Goal: Information Seeking & Learning: Learn about a topic

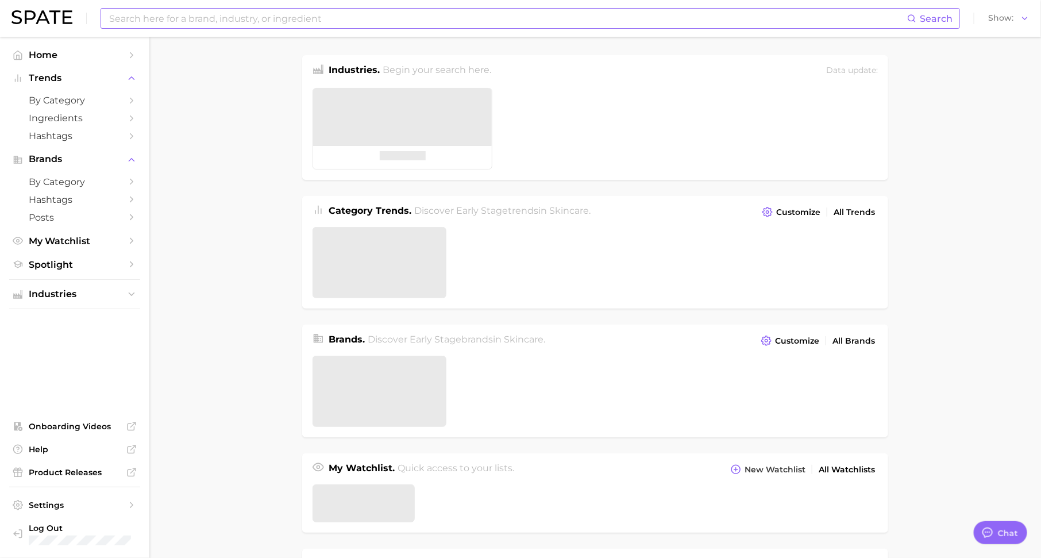
type textarea "x"
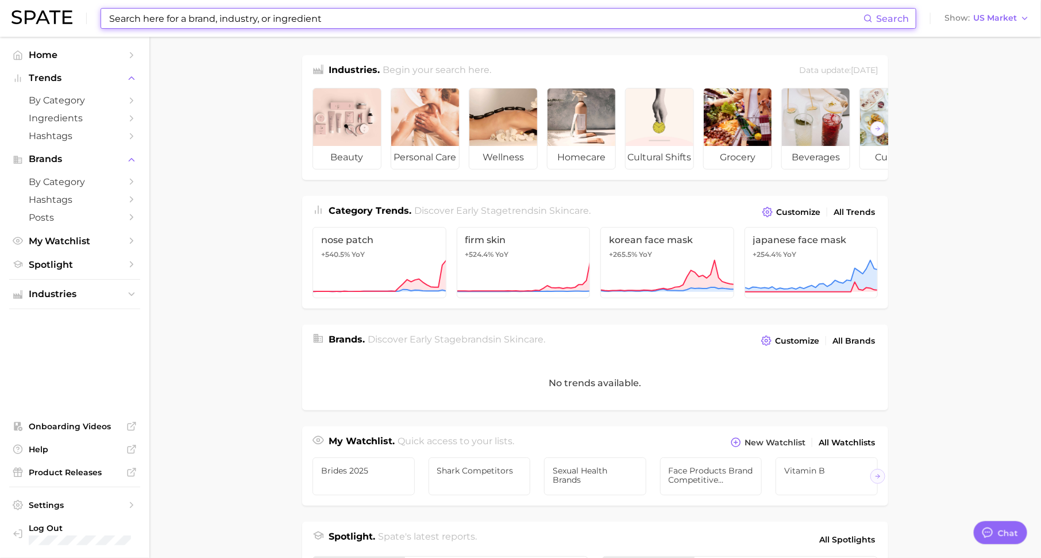
click at [227, 18] on input at bounding box center [486, 19] width 756 height 20
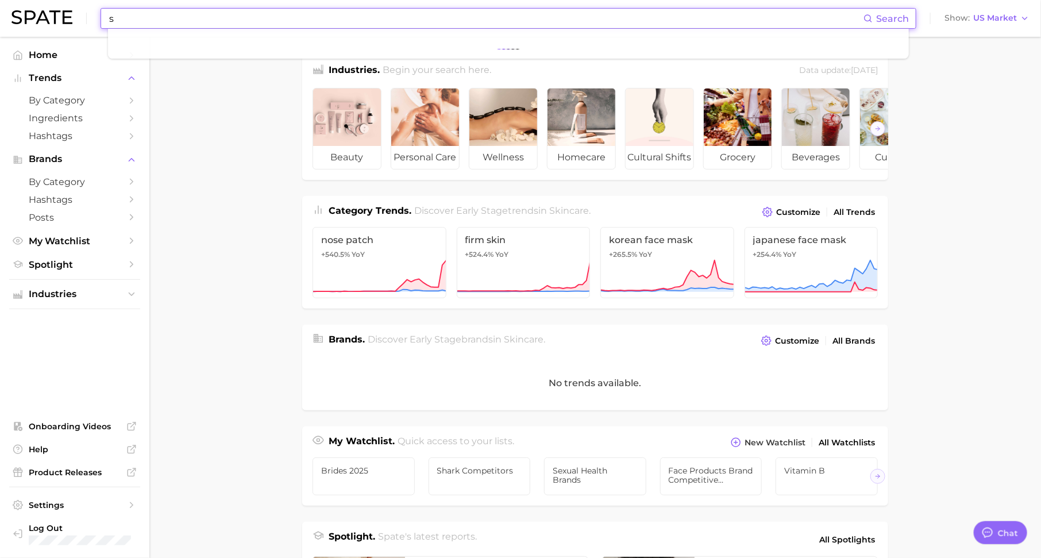
scroll to position [14, 0]
type input "[PERSON_NAME]"
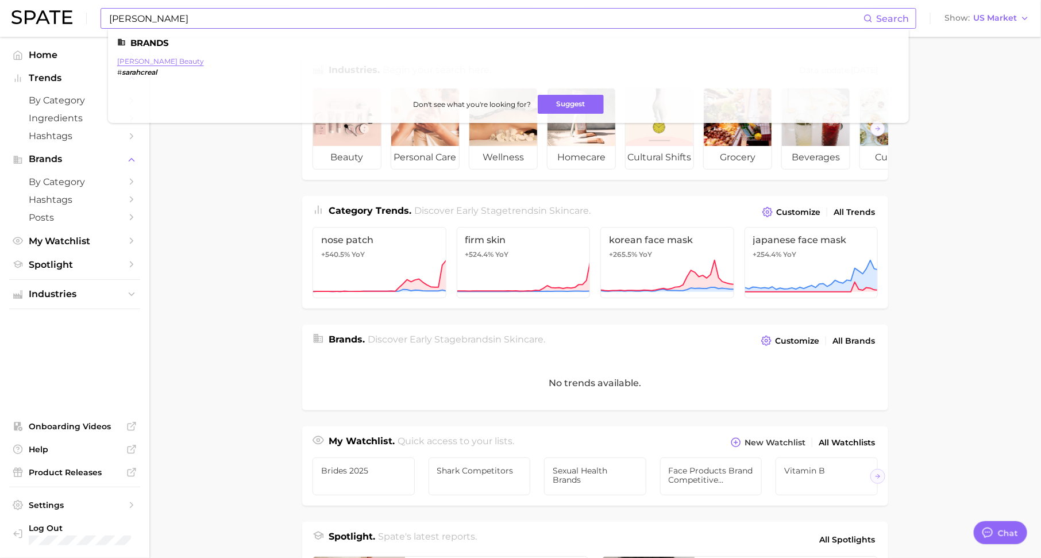
click at [172, 61] on link "[PERSON_NAME] beauty" at bounding box center [160, 61] width 87 height 9
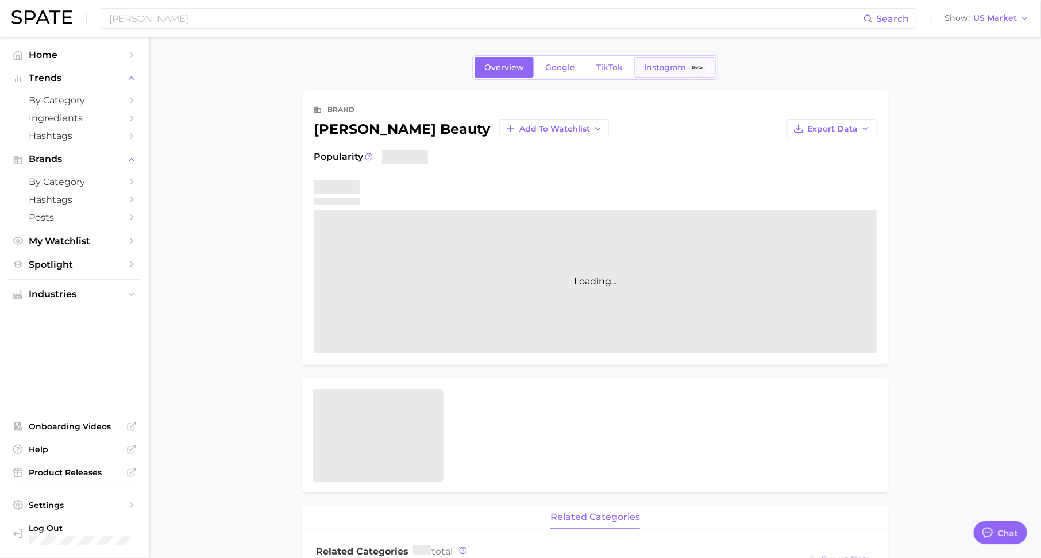
type textarea "x"
click at [621, 64] on span "TikTok" at bounding box center [609, 68] width 26 height 10
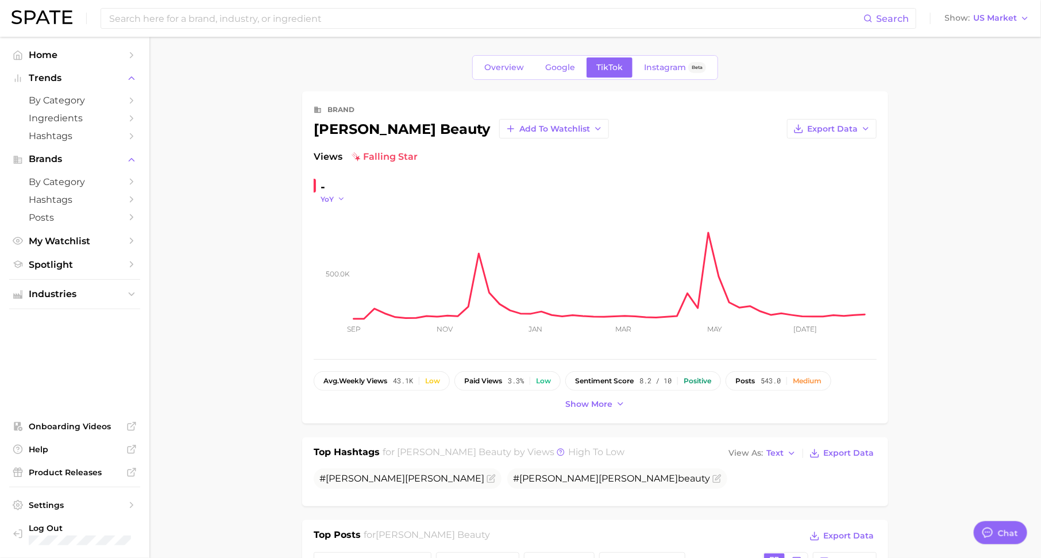
click at [338, 199] on icon "button" at bounding box center [341, 199] width 8 height 8
click at [349, 234] on button "QoQ" at bounding box center [384, 236] width 126 height 21
click at [329, 205] on icon "500.0k Sep Nov Jan Mar May [DATE]" at bounding box center [595, 276] width 563 height 144
click at [334, 197] on span "QoQ" at bounding box center [329, 199] width 16 height 10
click at [354, 213] on button "YoY" at bounding box center [384, 215] width 126 height 21
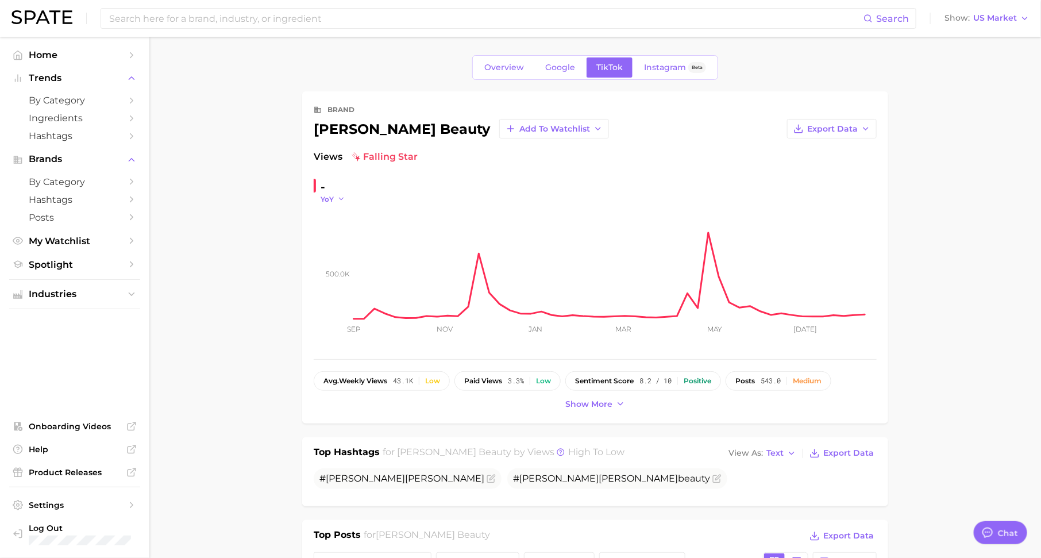
click at [333, 198] on span "YoY" at bounding box center [327, 199] width 13 height 10
click at [346, 238] on button "QoQ" at bounding box center [384, 236] width 126 height 21
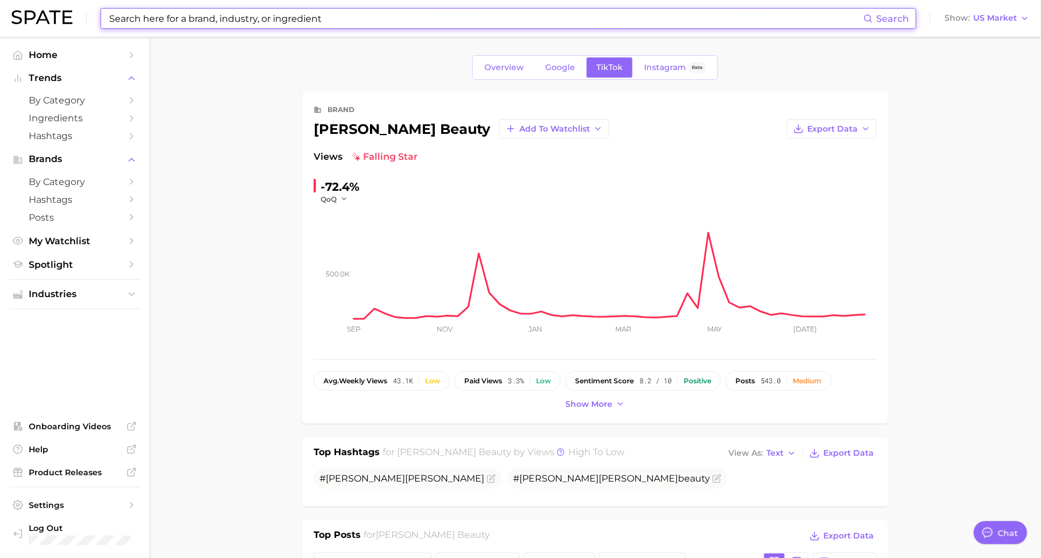
click at [332, 21] on input at bounding box center [486, 19] width 756 height 20
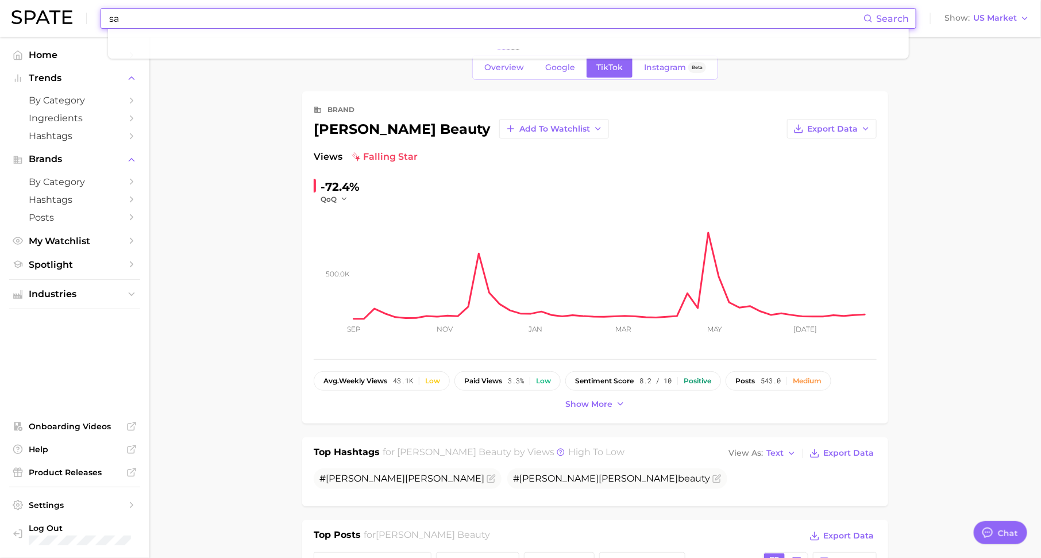
type input "s"
type input ";"
type input "l"
type input "k"
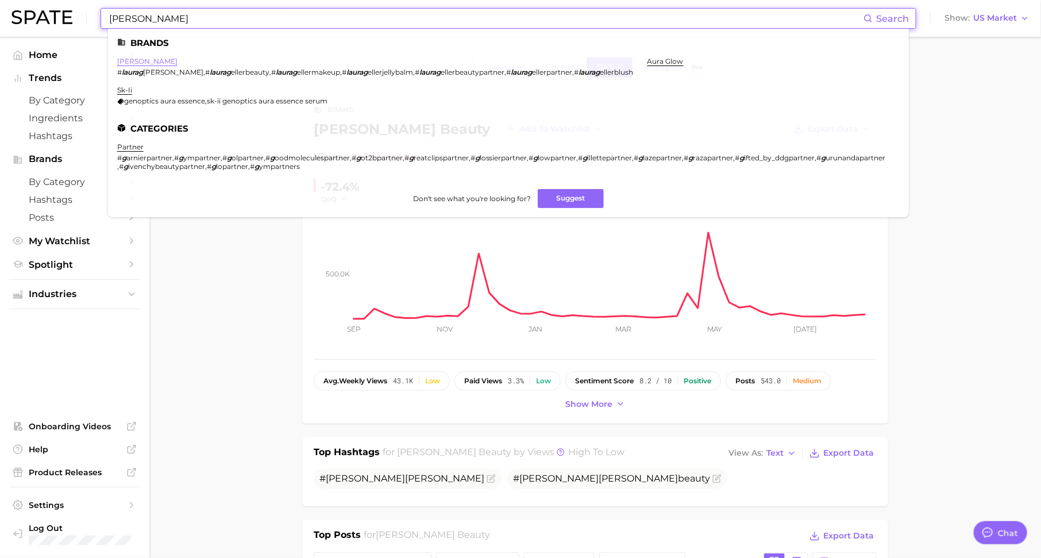
type input "[PERSON_NAME]"
click at [144, 63] on link "[PERSON_NAME]" at bounding box center [147, 61] width 60 height 9
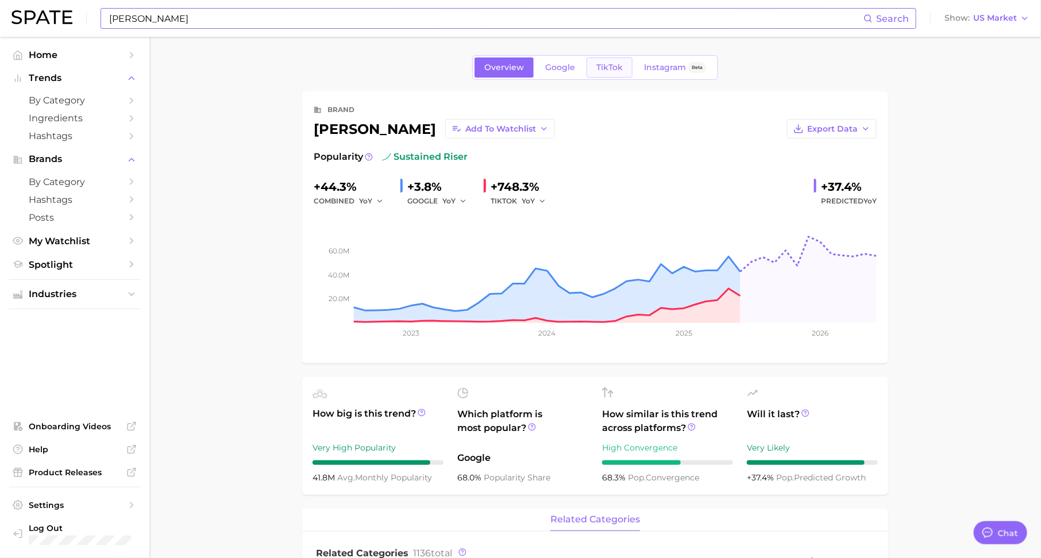
click at [606, 71] on span "TikTok" at bounding box center [609, 68] width 26 height 10
